Goal: Task Accomplishment & Management: Use online tool/utility

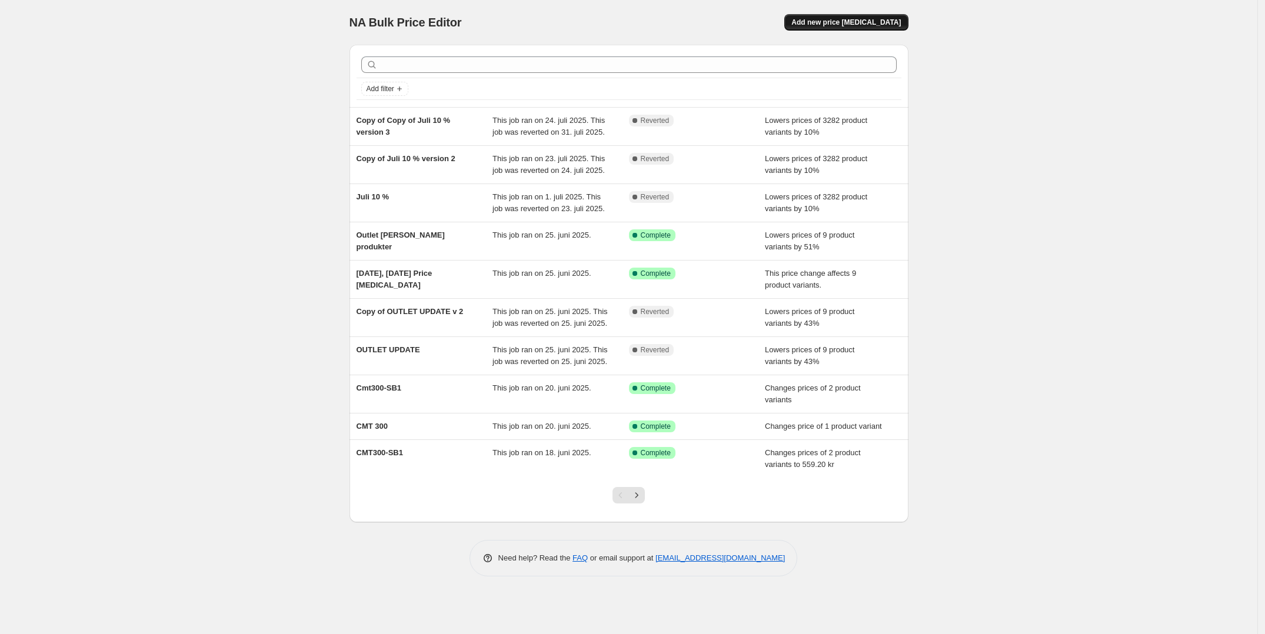
click at [848, 21] on span "Add new price [MEDICAL_DATA]" at bounding box center [845, 22] width 109 height 9
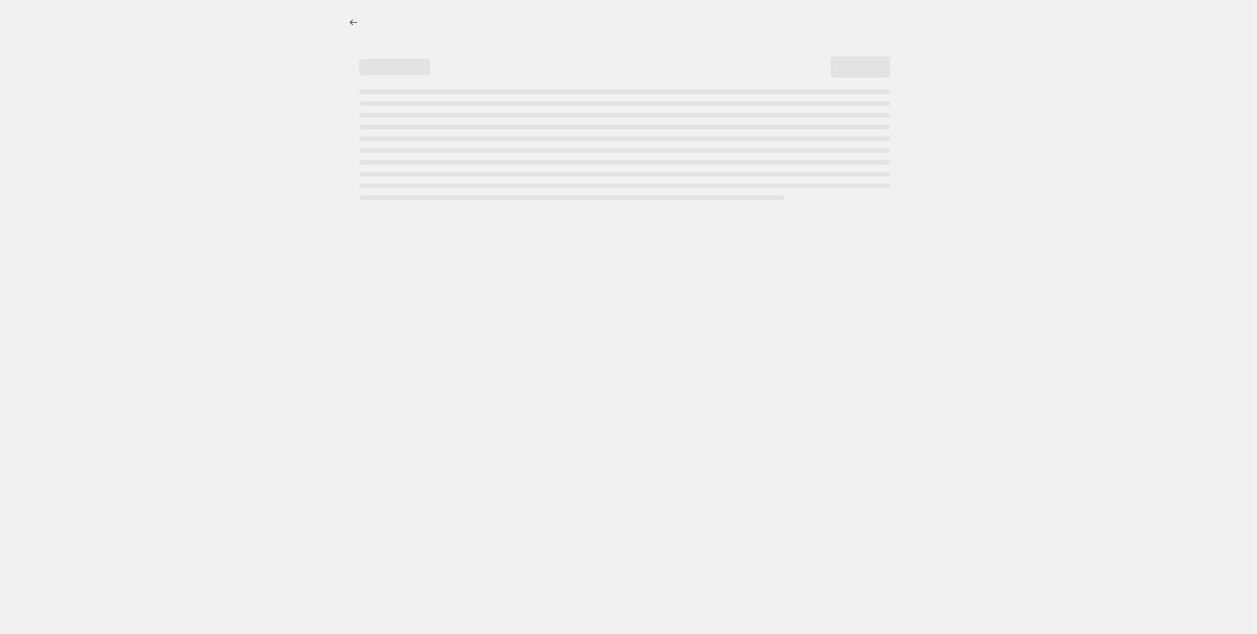
select select "percentage"
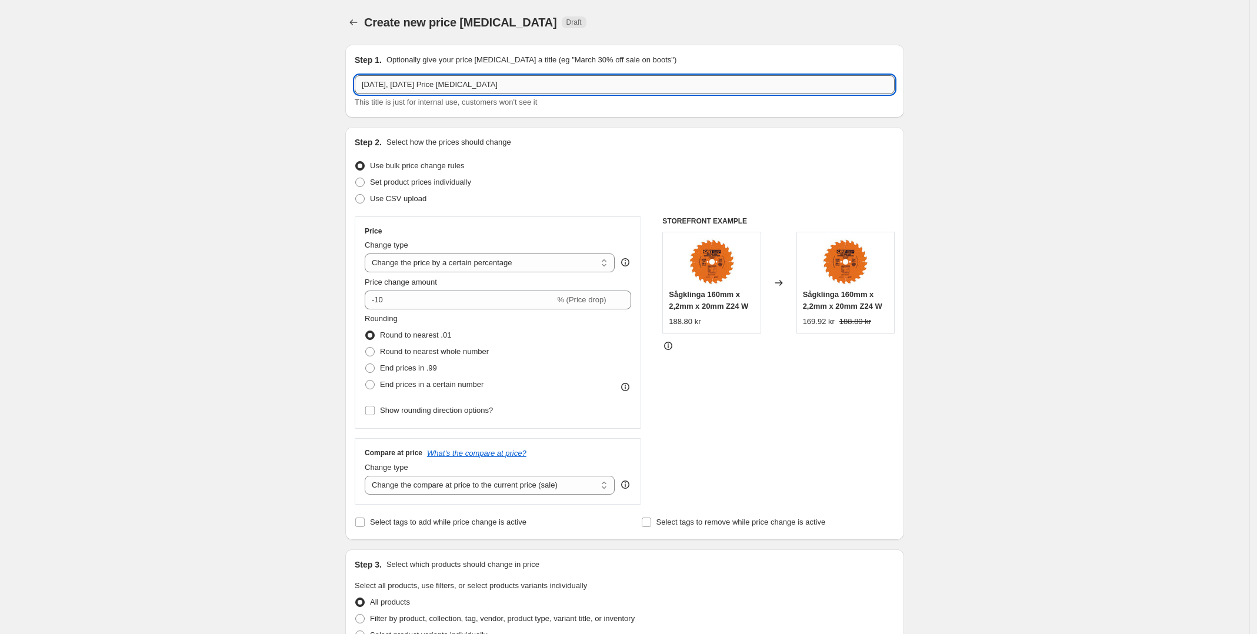
click at [513, 78] on input "[DATE], [DATE] Price [MEDICAL_DATA]" at bounding box center [625, 84] width 540 height 19
type input "Fräsverktyg 15 % [DATE]"
click at [437, 295] on input "-10" at bounding box center [460, 300] width 190 height 19
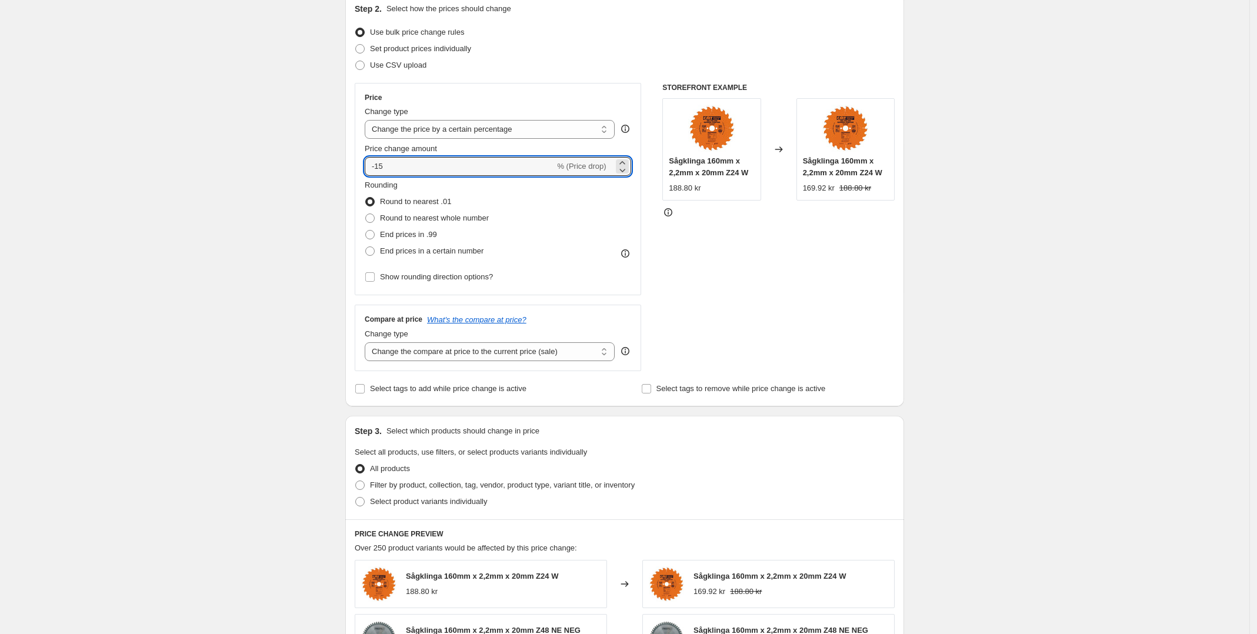
scroll to position [147, 0]
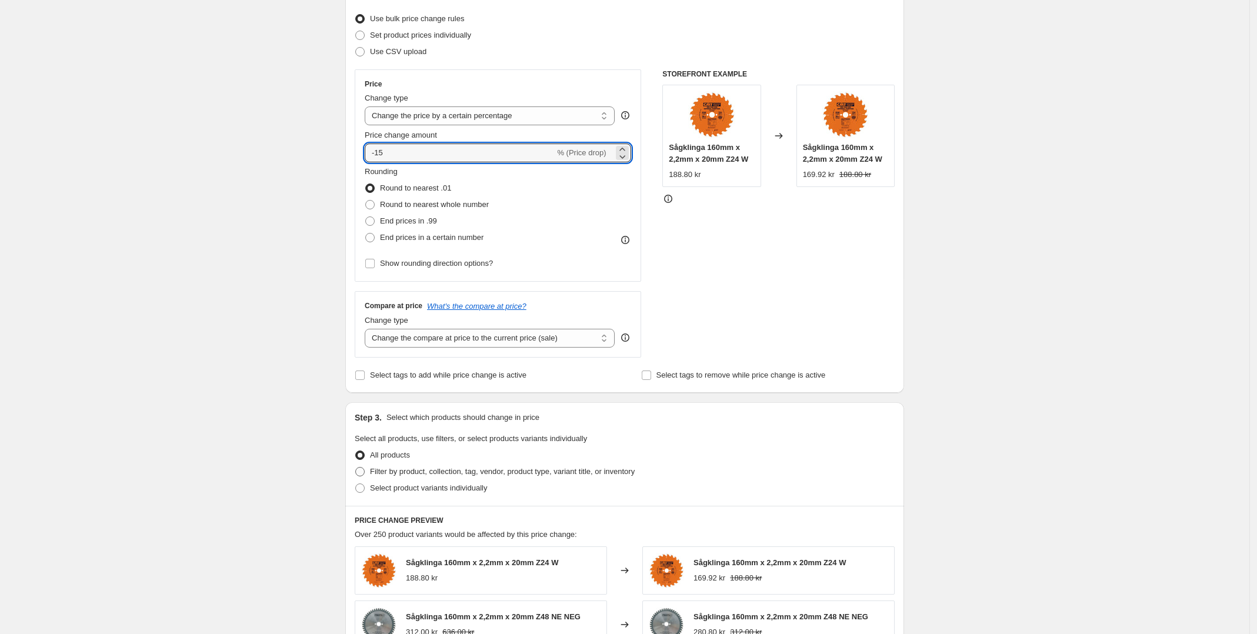
type input "-15"
click at [542, 474] on span "Filter by product, collection, tag, vendor, product type, variant title, or inv…" at bounding box center [502, 471] width 265 height 9
click at [356, 468] on input "Filter by product, collection, tag, vendor, product type, variant title, or inv…" at bounding box center [355, 467] width 1 height 1
radio input "true"
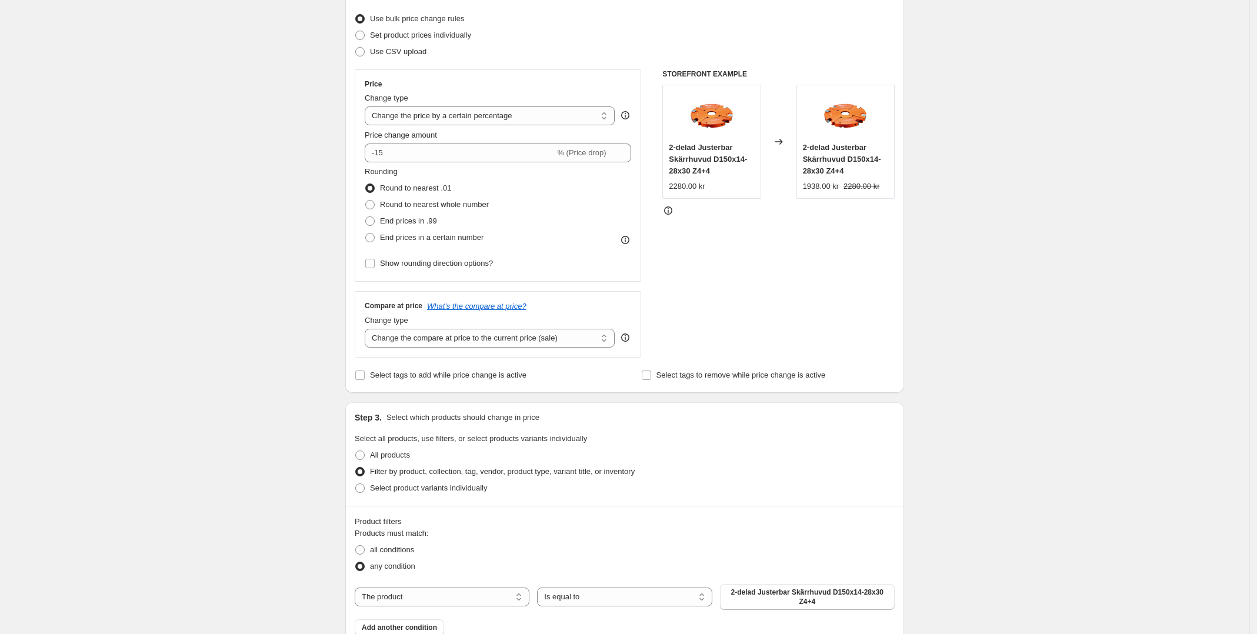
scroll to position [221, 0]
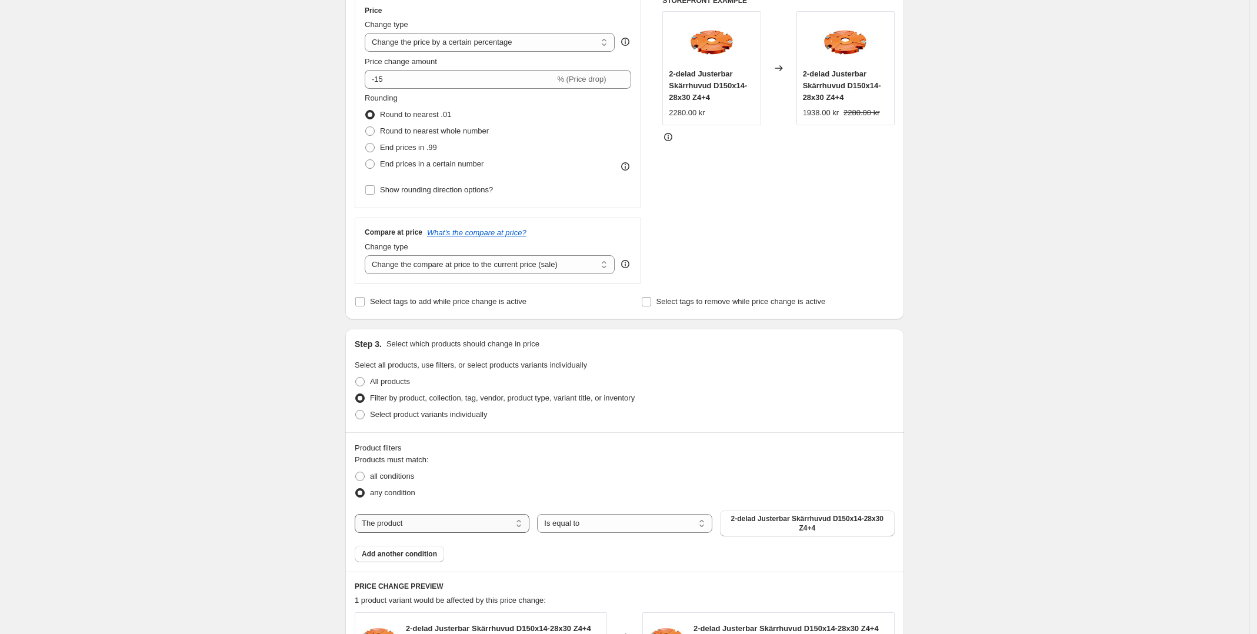
click at [495, 520] on select "The product The product's collection The product's tag The product's vendor The…" at bounding box center [442, 523] width 175 height 19
select select "collection"
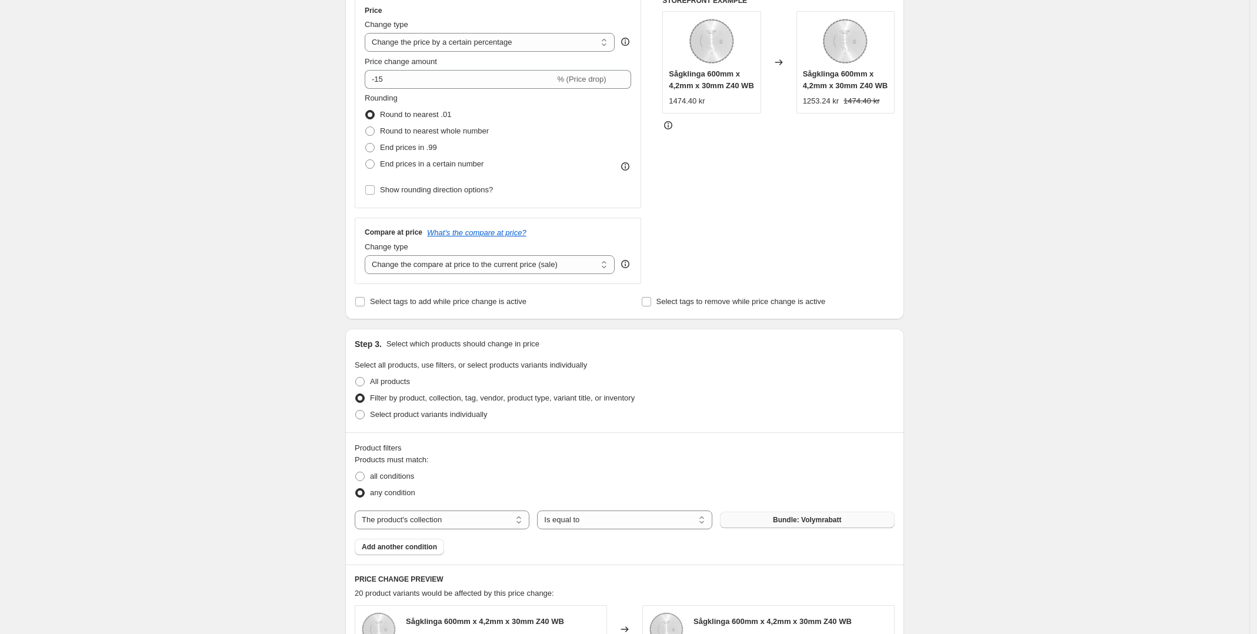
click at [784, 521] on span "Bundle: Volymrabatt" at bounding box center [807, 519] width 68 height 9
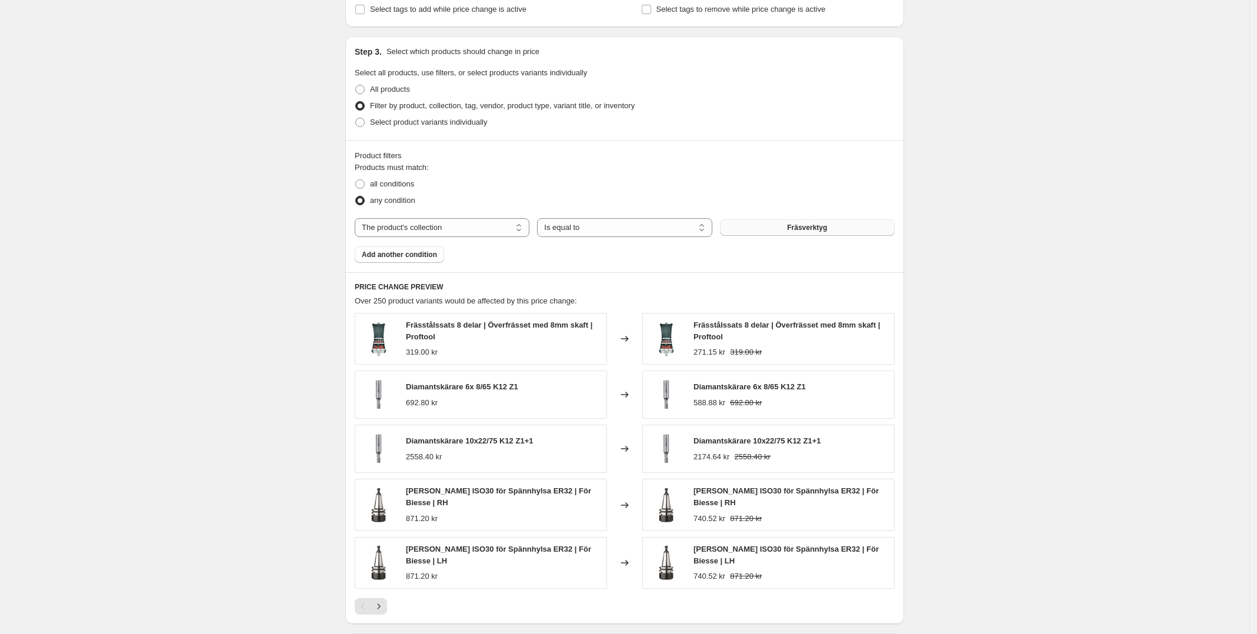
scroll to position [515, 0]
click at [714, 441] on span "Diamantskärare 10x22/75 K12 Z1+1" at bounding box center [757, 439] width 127 height 9
drag, startPoint x: 695, startPoint y: 322, endPoint x: 743, endPoint y: 334, distance: 49.7
click at [743, 334] on div "Frässtålssats 8 delar | Överfrässet med 8mm skaft | Proftool 271.15 kr 319.00 kr" at bounding box center [768, 337] width 252 height 52
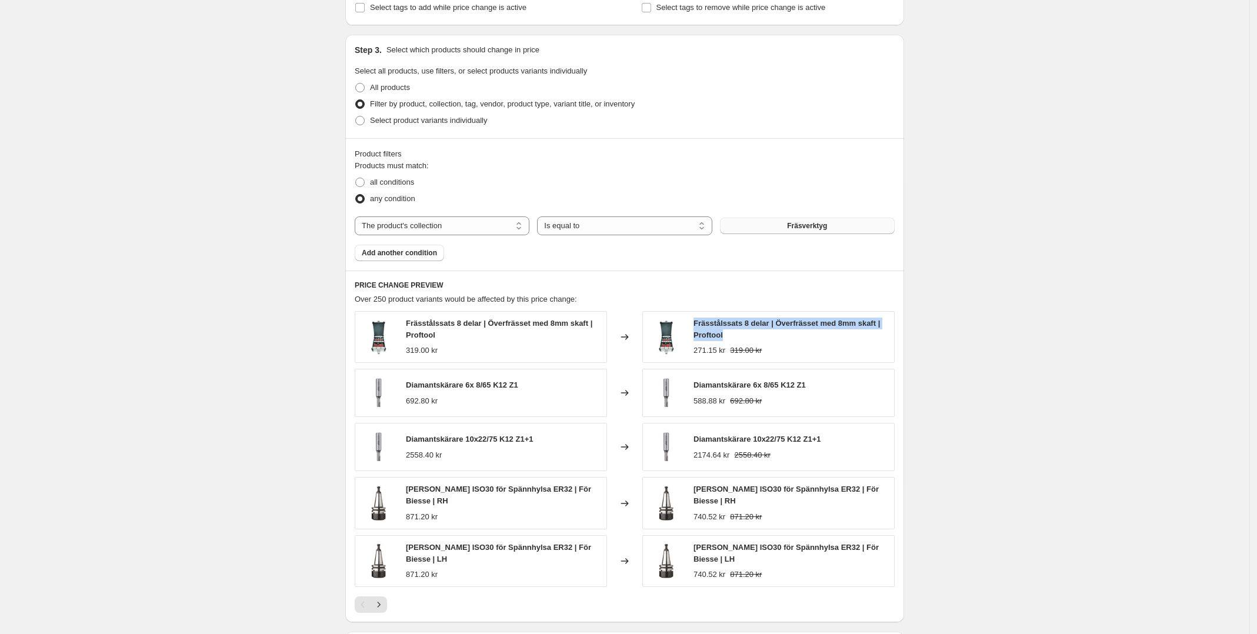
copy span "Frässtålssats 8 delar | Överfrässet med 8mm skaft | Proftool"
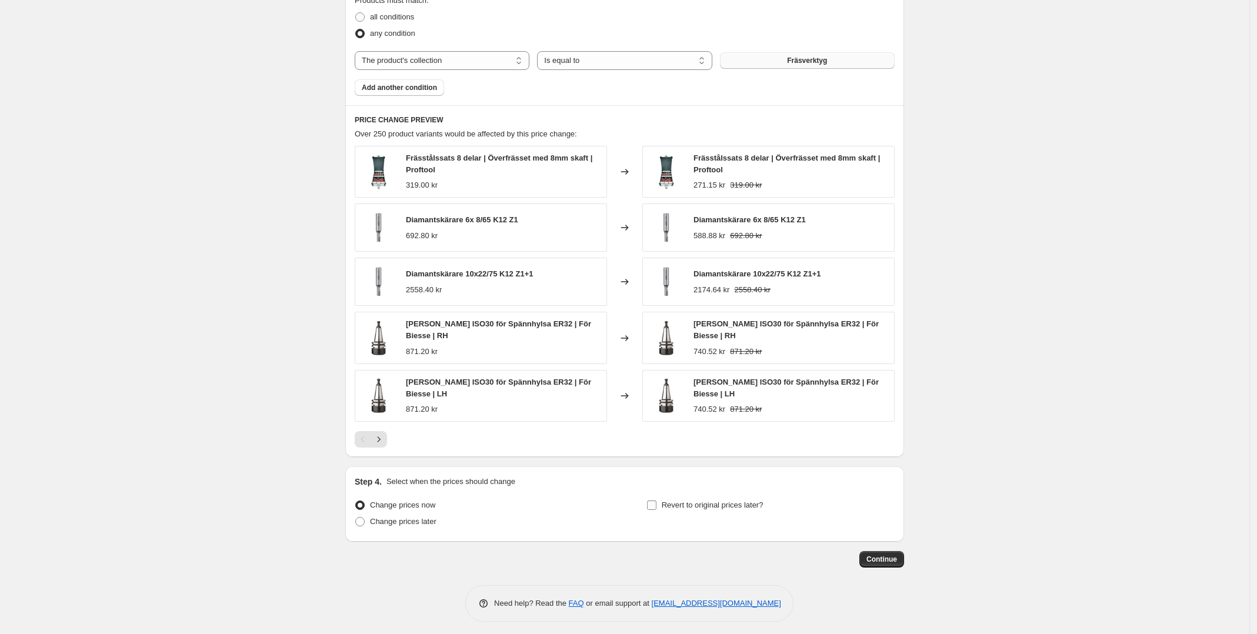
click at [696, 503] on span "Revert to original prices later?" at bounding box center [713, 505] width 102 height 9
click at [657, 503] on input "Revert to original prices later?" at bounding box center [651, 505] width 9 height 9
checkbox input "true"
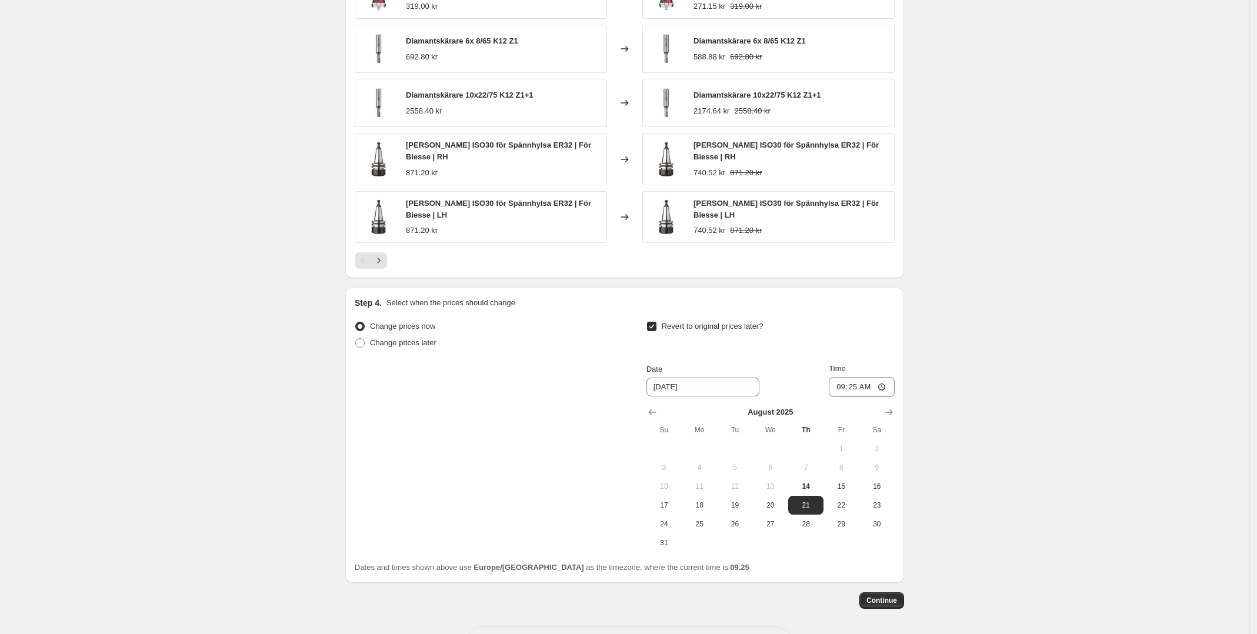
scroll to position [900, 0]
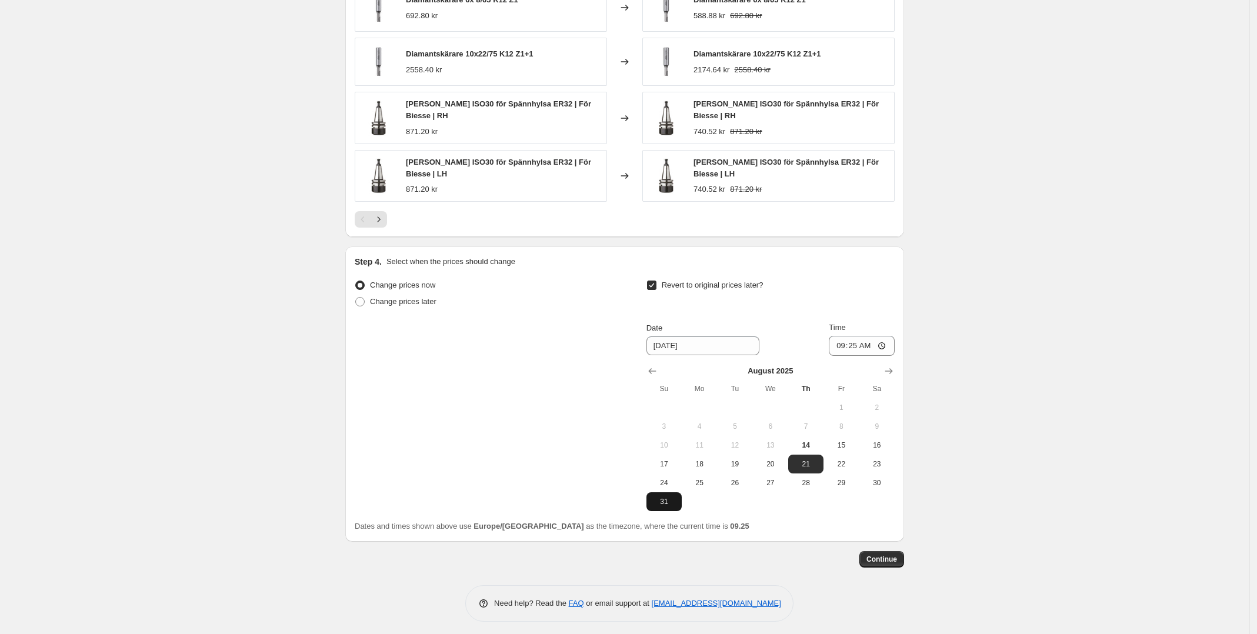
click at [674, 499] on span "31" at bounding box center [664, 501] width 26 height 9
type input "[DATE]"
click at [862, 336] on input "09:25" at bounding box center [862, 346] width 66 height 20
type input "23:59"
click at [897, 557] on span "Continue" at bounding box center [882, 559] width 31 height 9
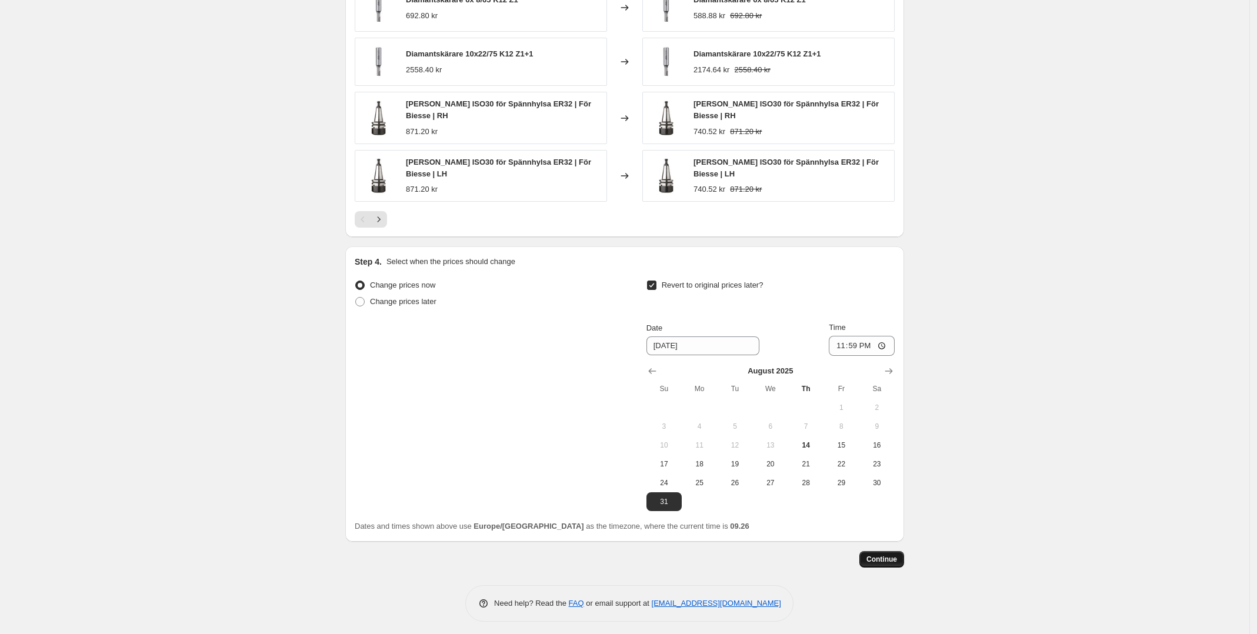
scroll to position [0, 0]
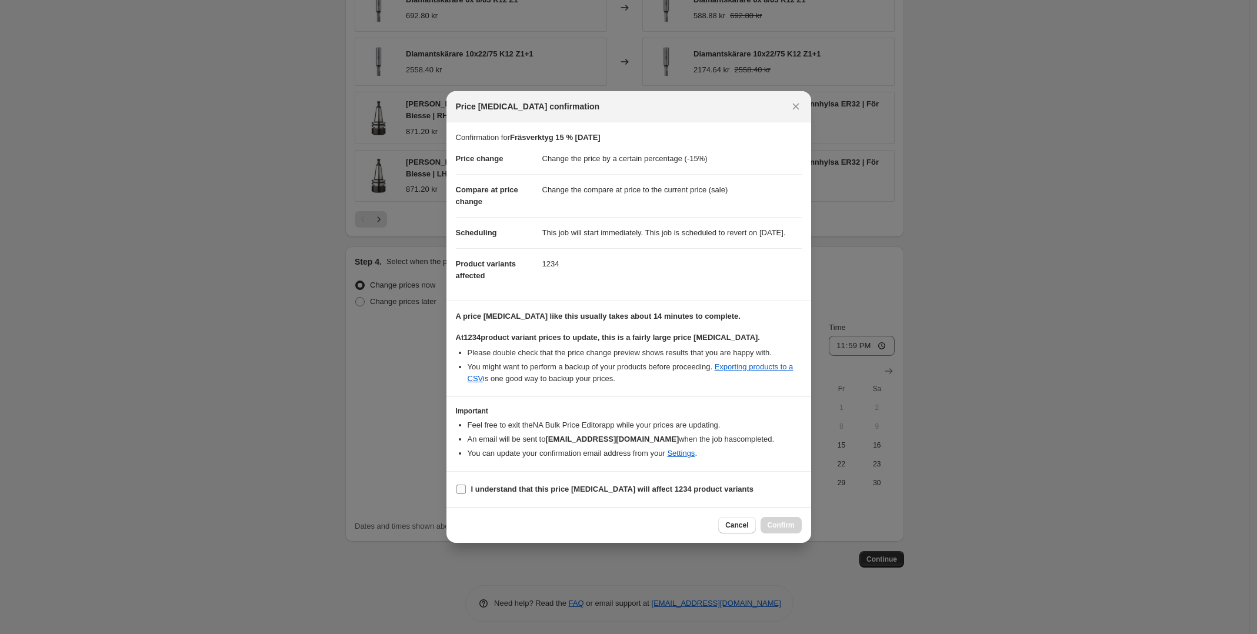
click at [518, 492] on b "I understand that this price [MEDICAL_DATA] will affect 1234 product variants" at bounding box center [612, 489] width 283 height 9
click at [466, 492] on input "I understand that this price [MEDICAL_DATA] will affect 1234 product variants" at bounding box center [461, 489] width 9 height 9
checkbox input "true"
click at [786, 530] on span "Confirm" at bounding box center [781, 525] width 27 height 9
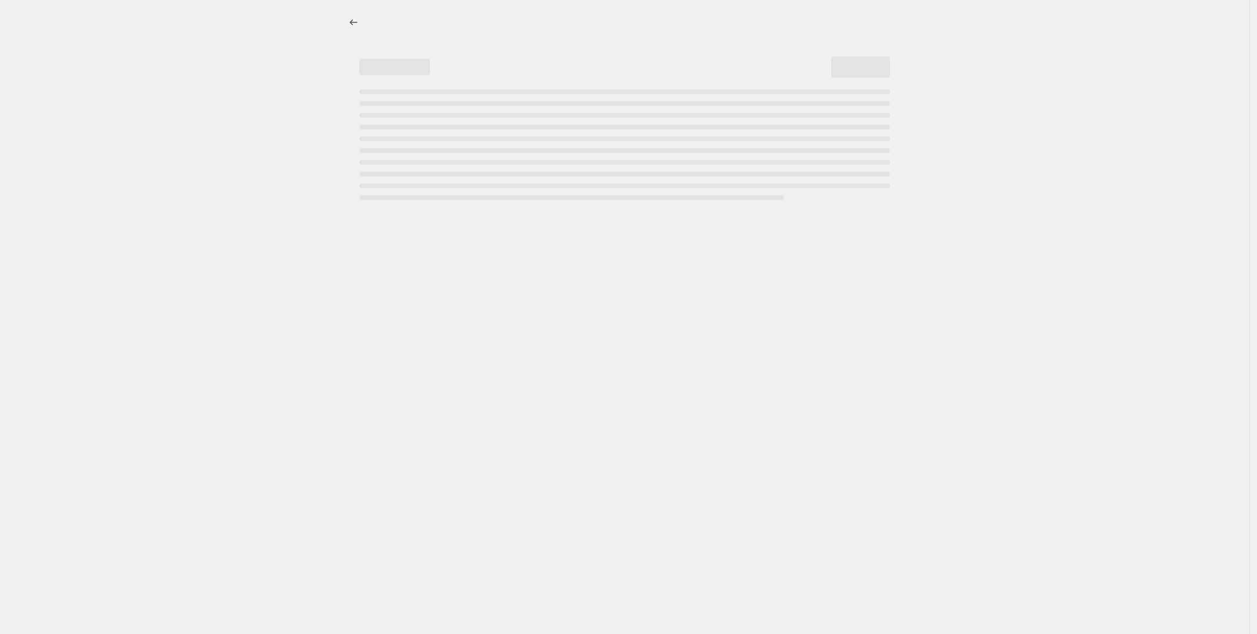
select select "percentage"
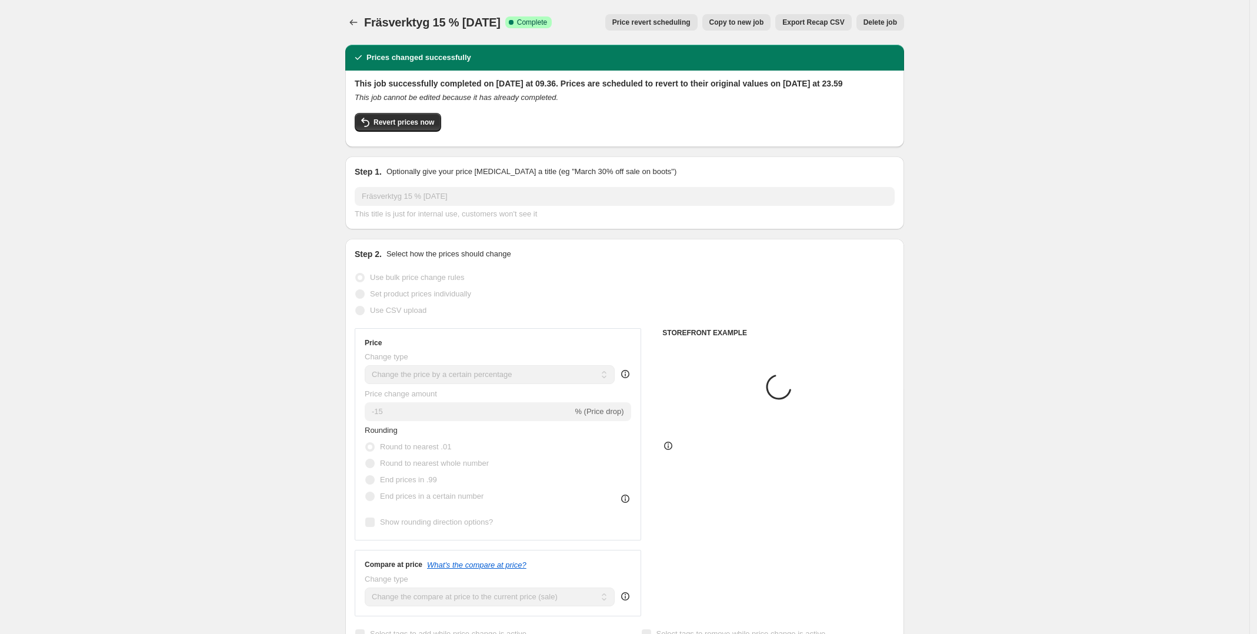
select select "collection"
